Goal: Information Seeking & Learning: Check status

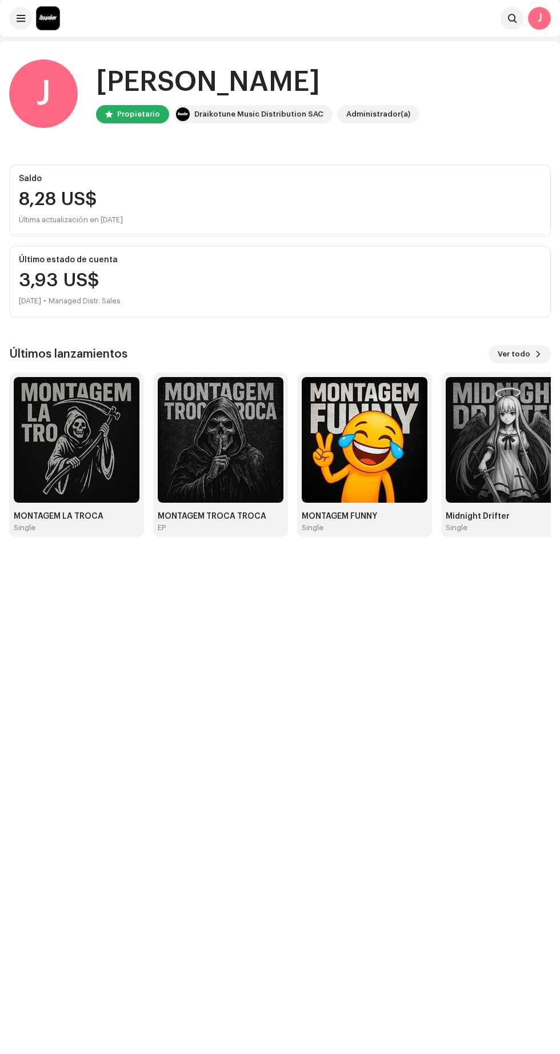
click at [21, 18] on span at bounding box center [21, 18] width 9 height 9
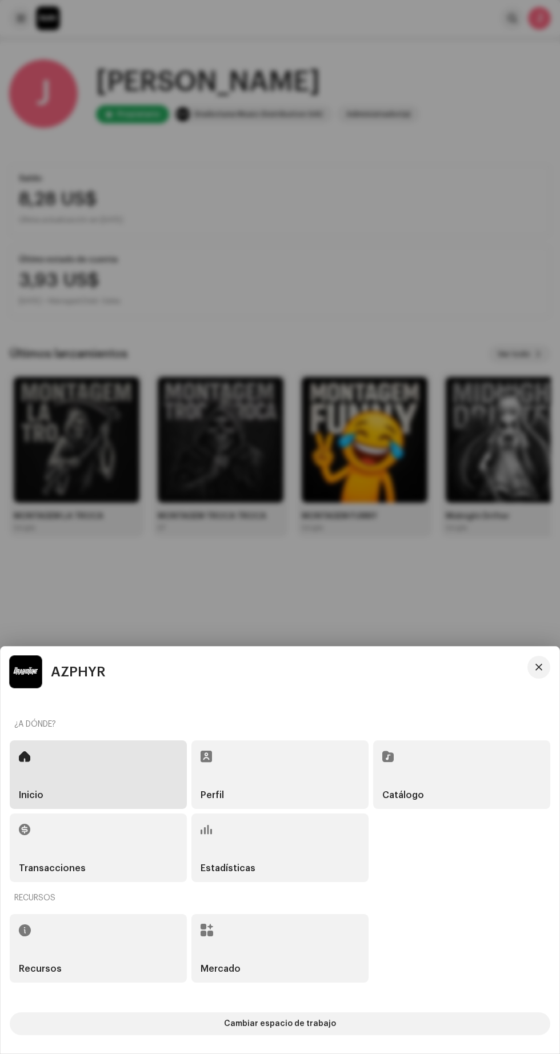
click at [300, 862] on div "Estadísticas" at bounding box center [279, 848] width 177 height 69
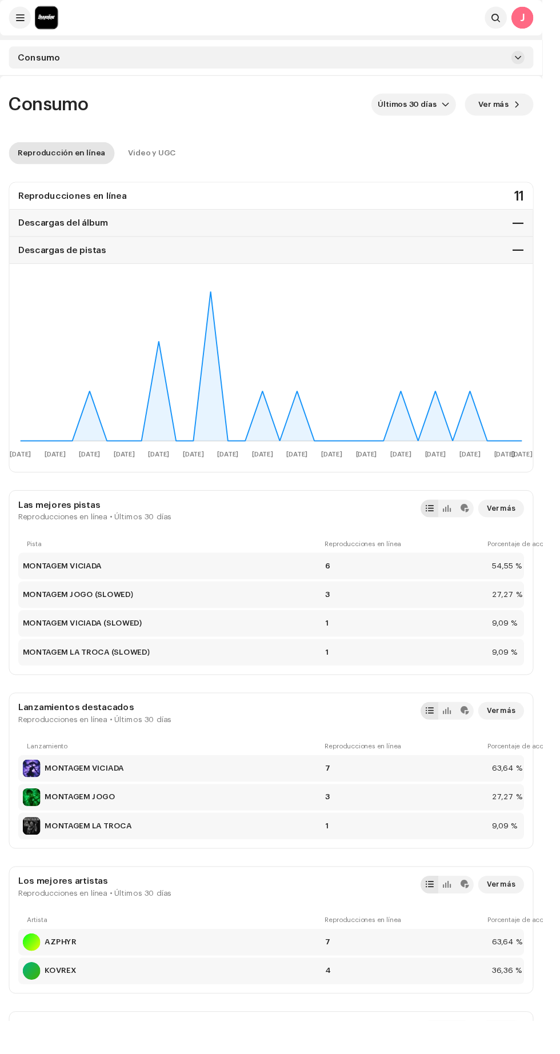
click at [153, 155] on div "Video y UGC" at bounding box center [157, 158] width 50 height 23
